Goal: Information Seeking & Learning: Learn about a topic

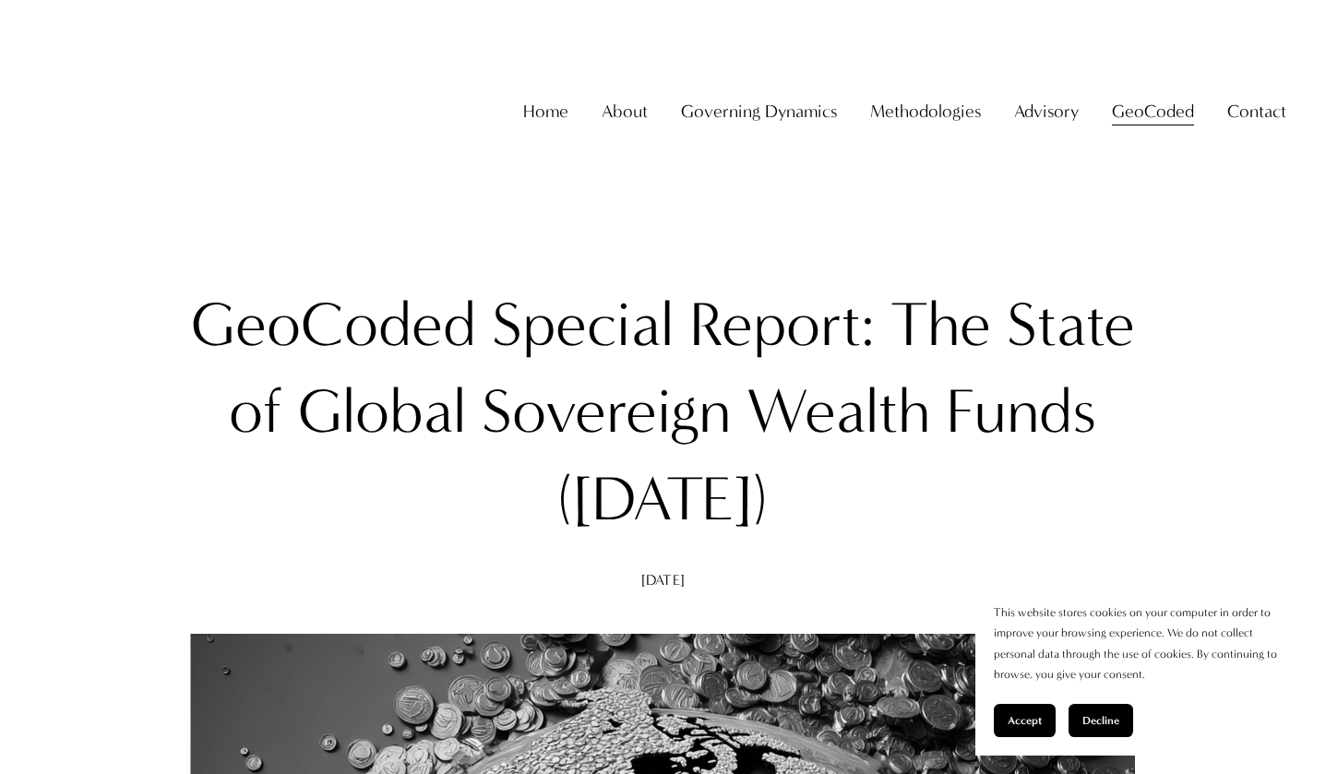
drag, startPoint x: 890, startPoint y: 509, endPoint x: 128, endPoint y: 349, distance: 778.8
copy h1 "GeoCoded Special Report: The State of Global Sovereign Wealth Funds ([DATE])"
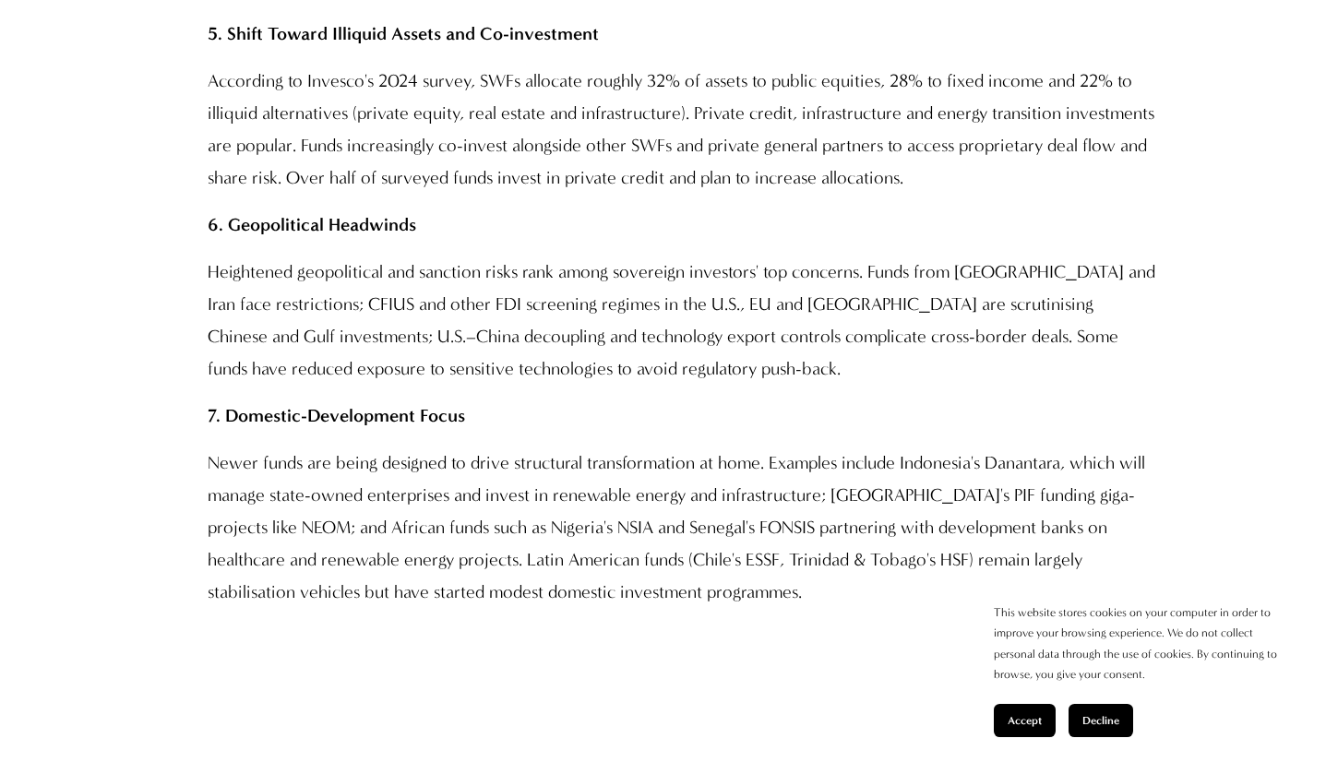
scroll to position [2912, 0]
